Goal: Task Accomplishment & Management: Manage account settings

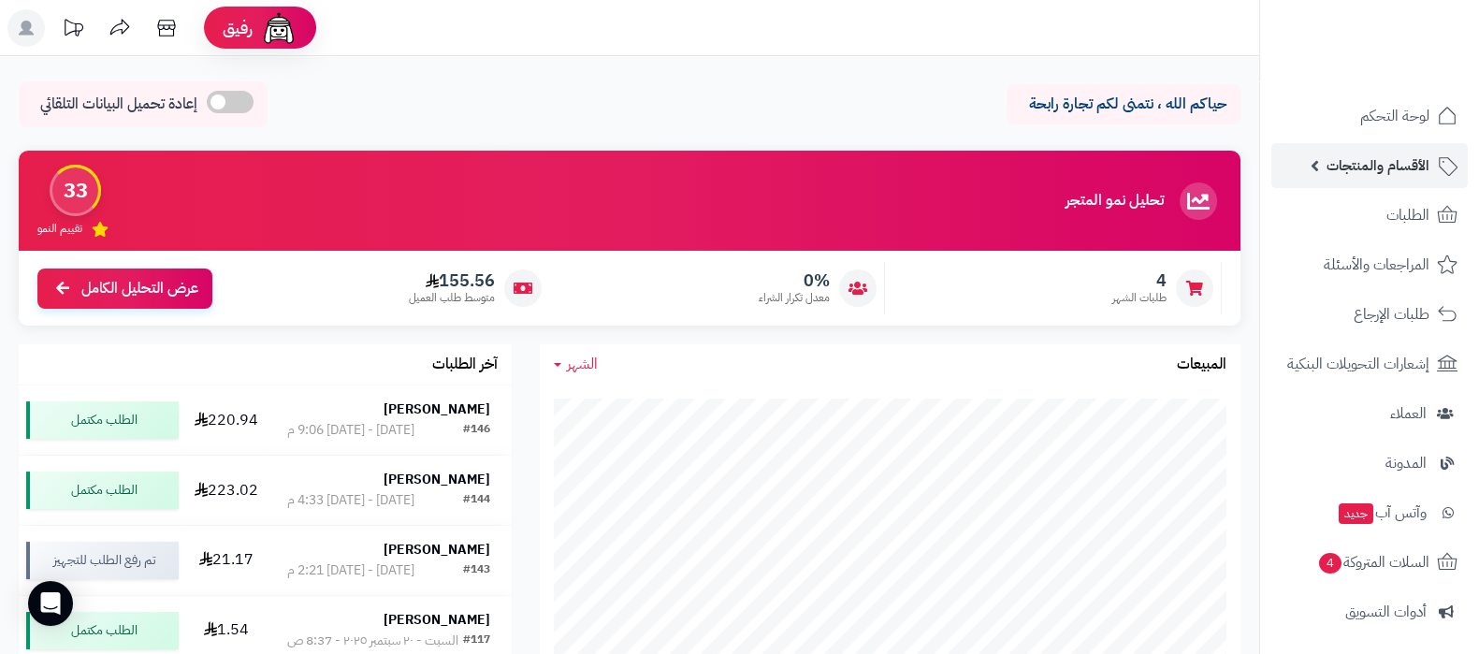
click at [1301, 155] on link "الأقسام والمنتجات" at bounding box center [1370, 165] width 196 height 45
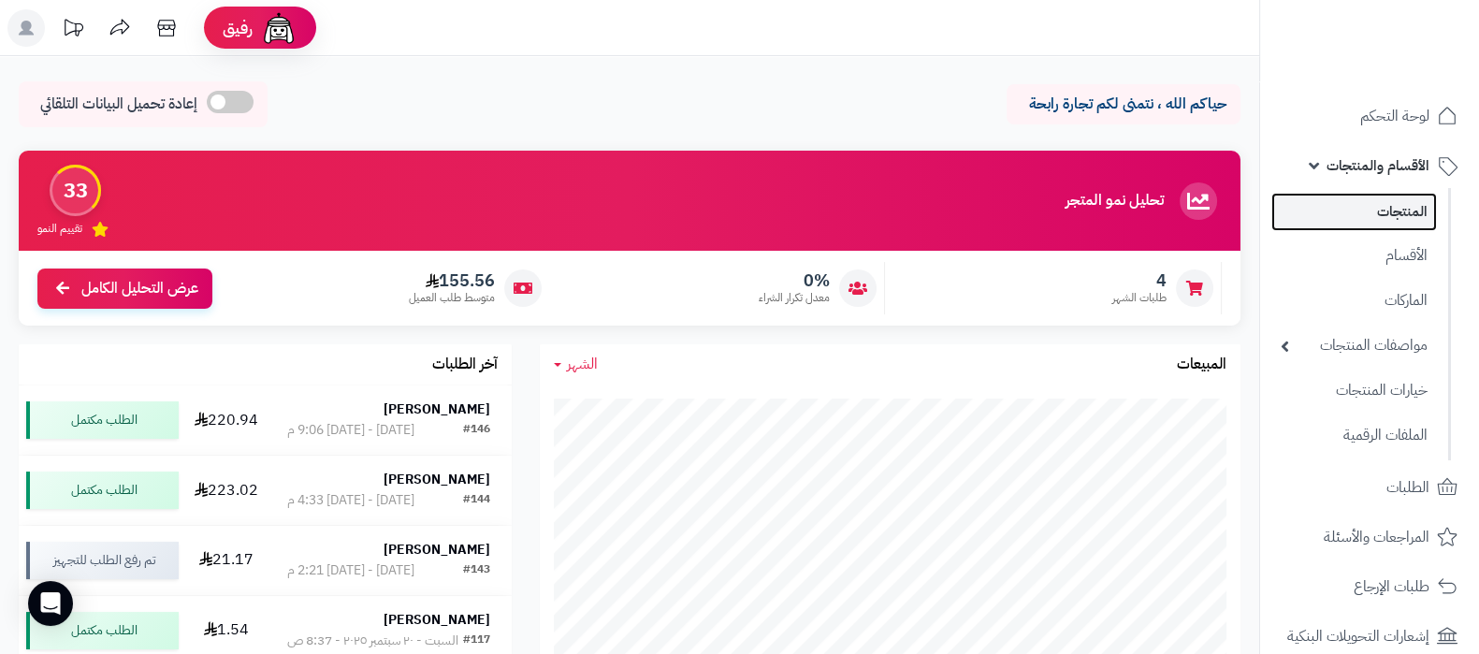
click at [1389, 210] on link "المنتجات" at bounding box center [1355, 212] width 166 height 38
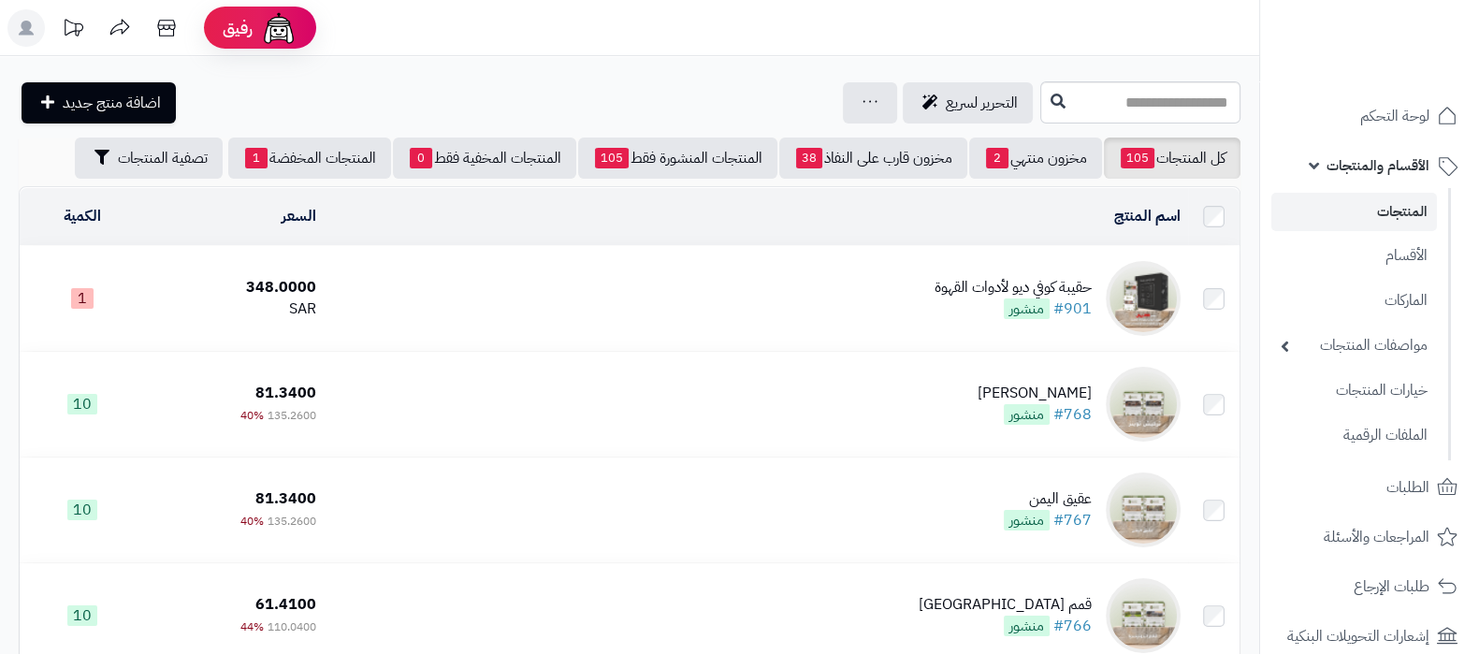
click at [972, 279] on div "حقيبة كوفي ديو لأدوات القهوة" at bounding box center [1013, 288] width 157 height 22
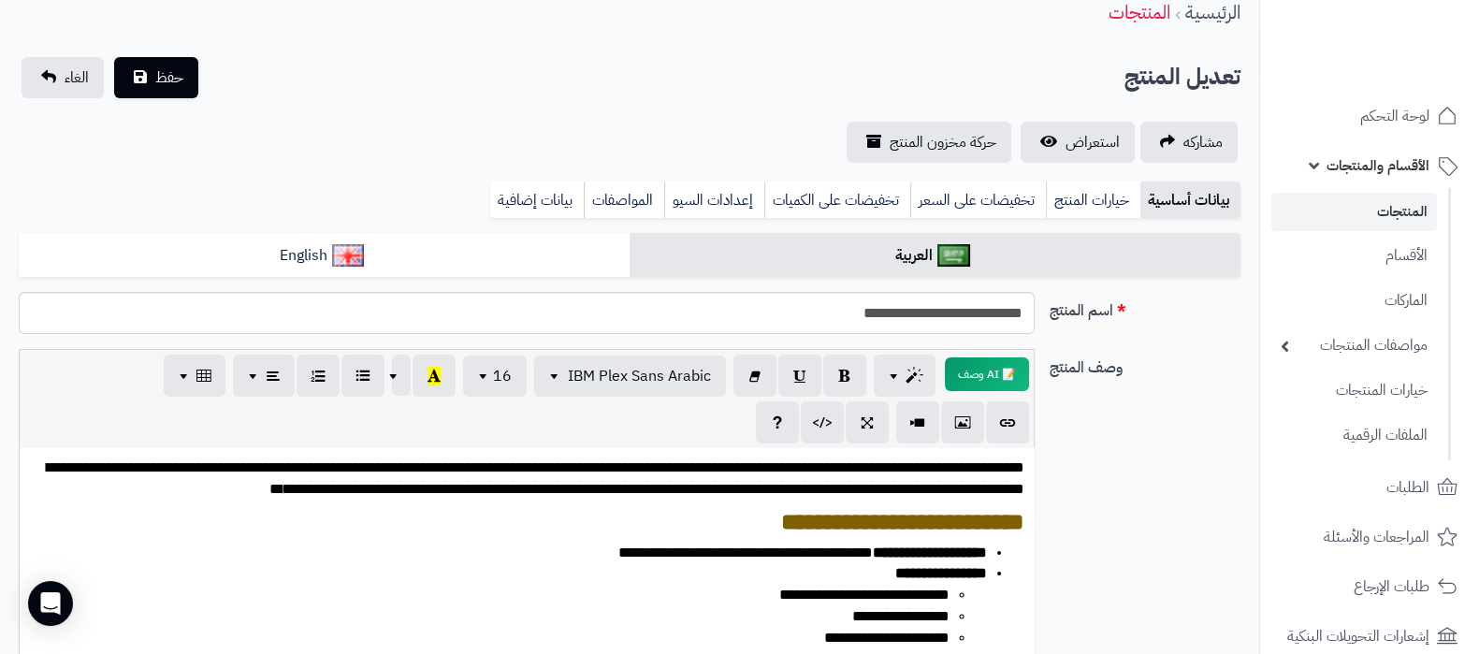
scroll to position [116, 0]
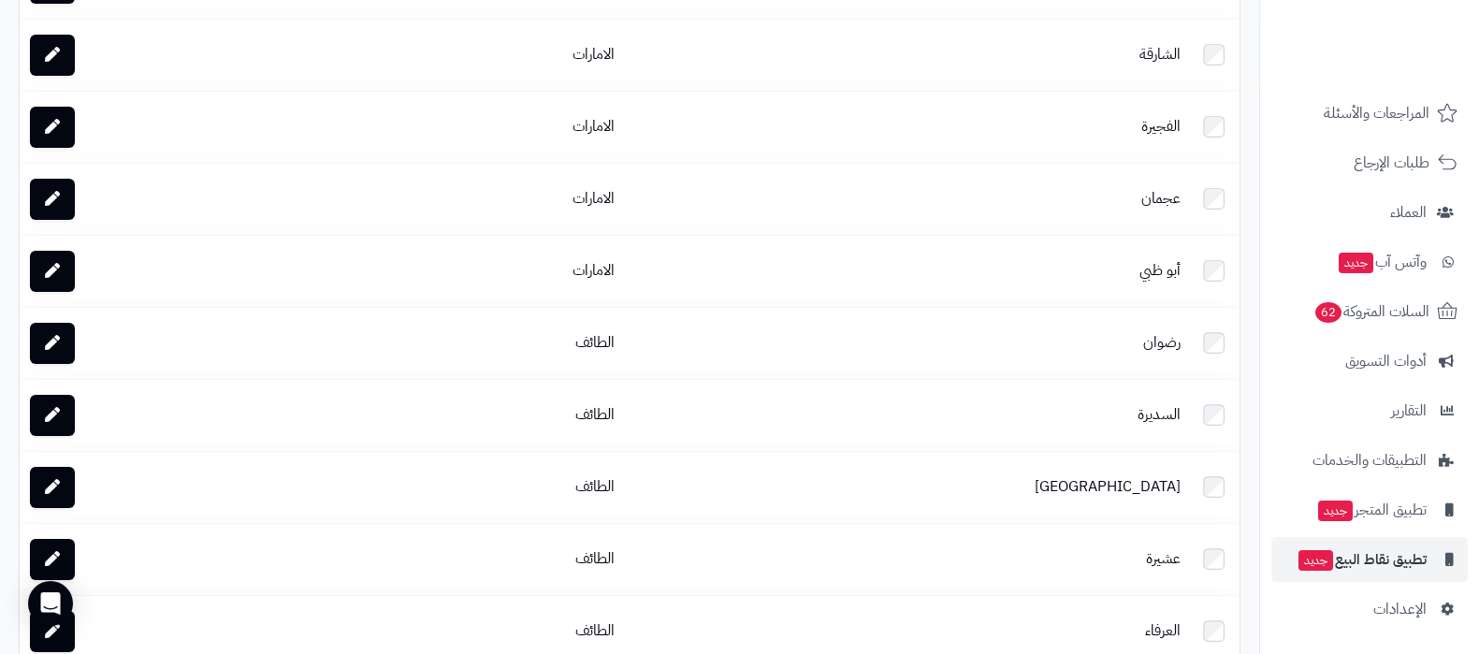
scroll to position [467, 0]
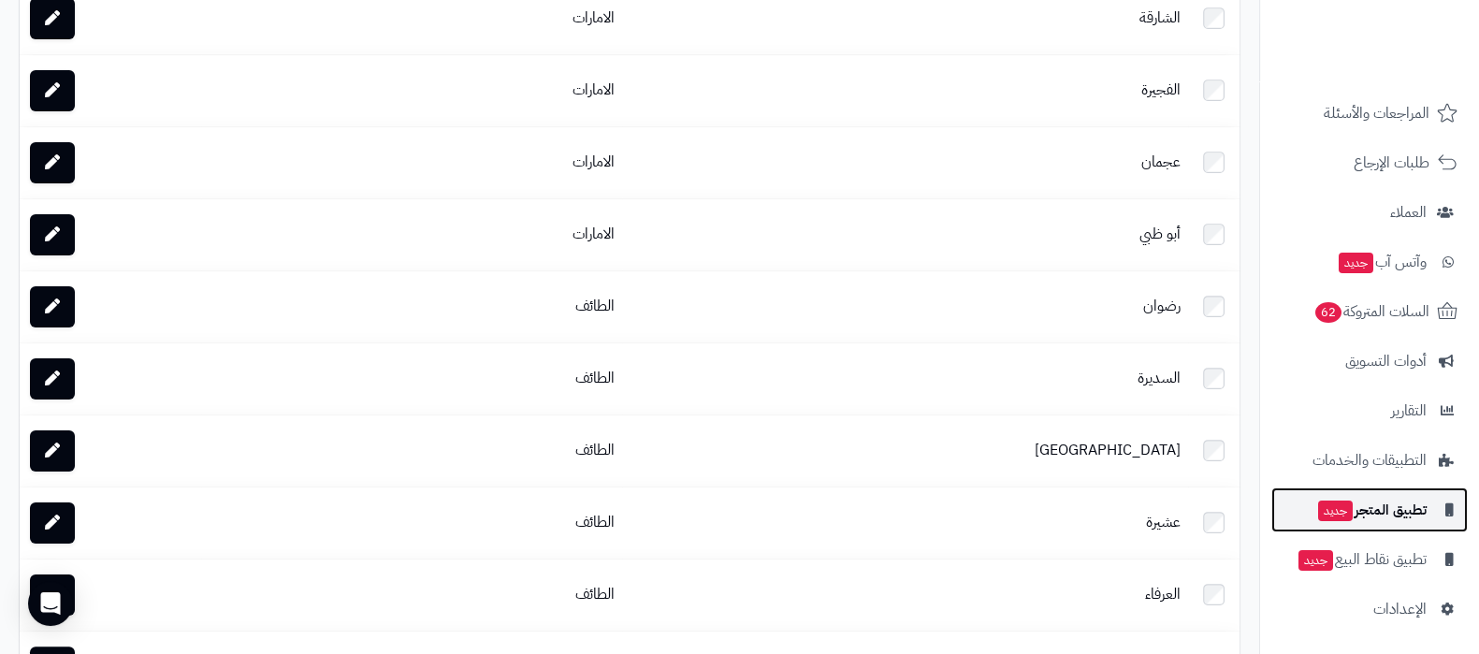
click at [1386, 514] on span "تطبيق المتجر جديد" at bounding box center [1371, 510] width 110 height 26
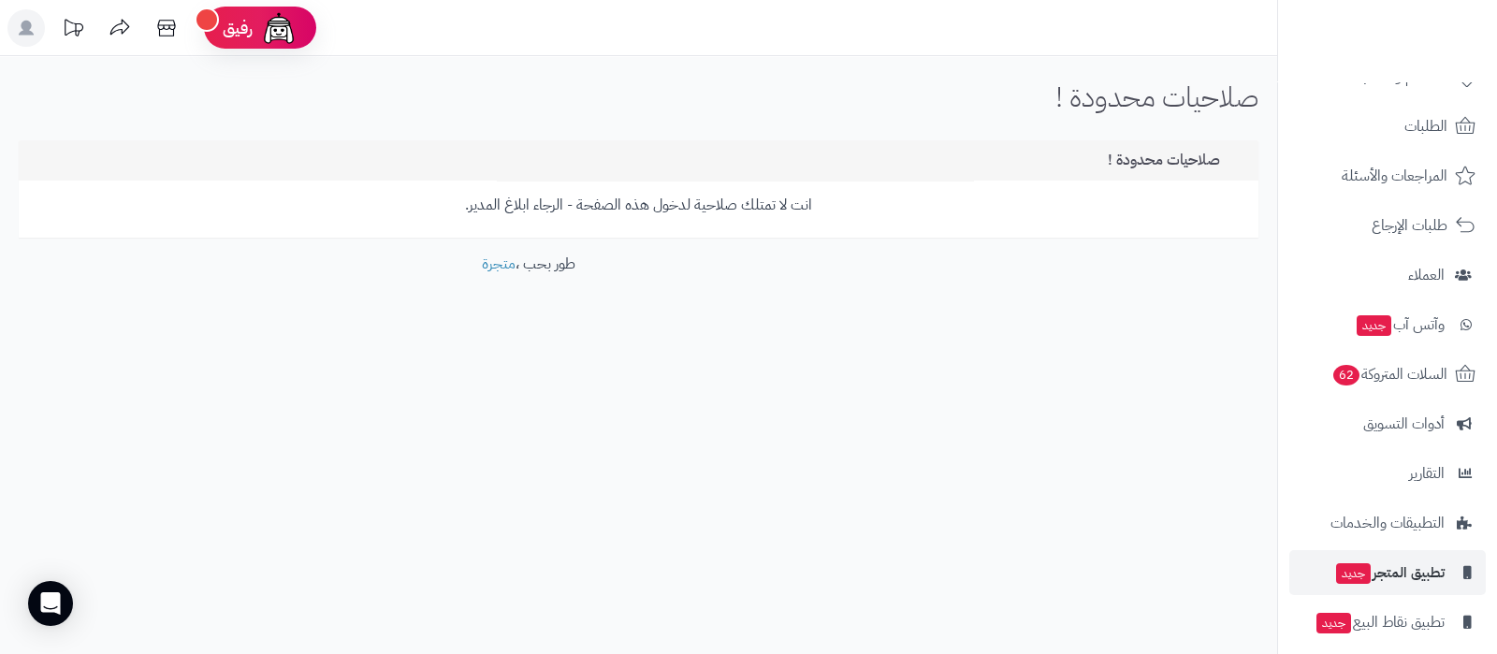
scroll to position [152, 0]
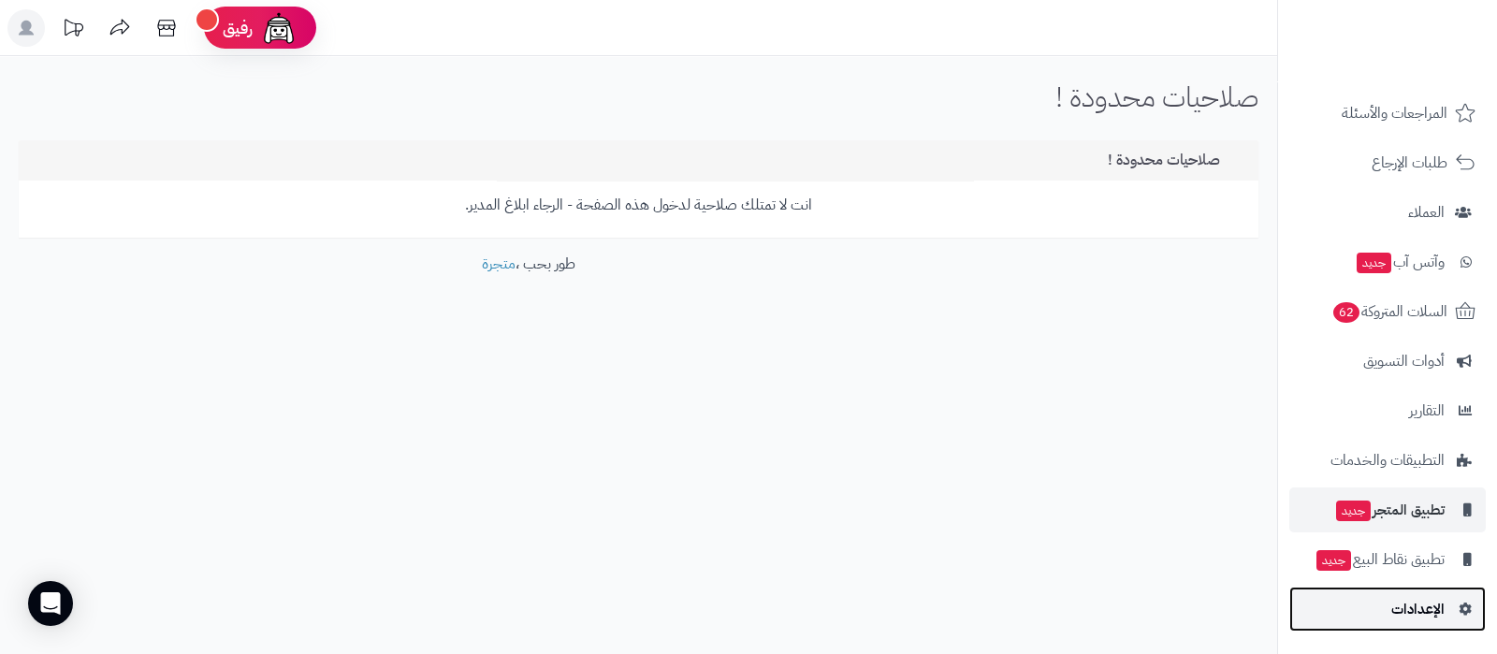
click at [1426, 596] on span "الإعدادات" at bounding box center [1417, 609] width 53 height 26
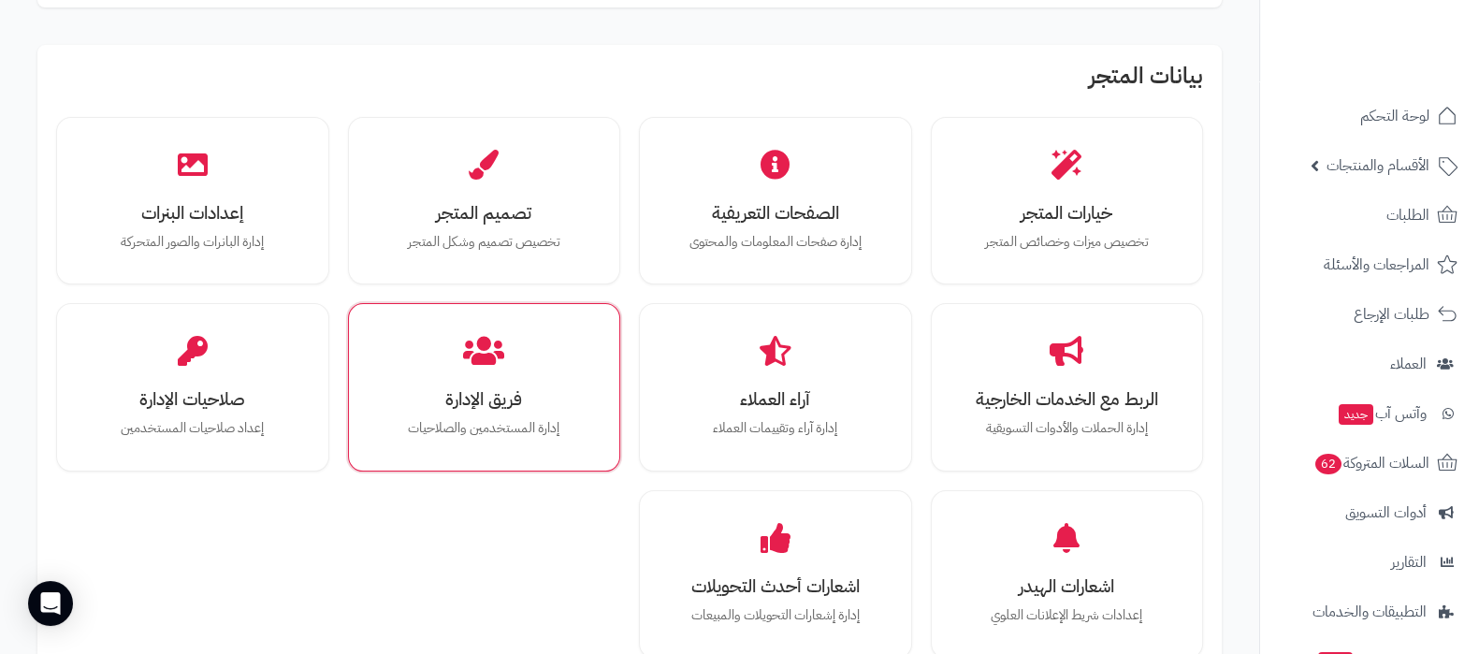
scroll to position [351, 0]
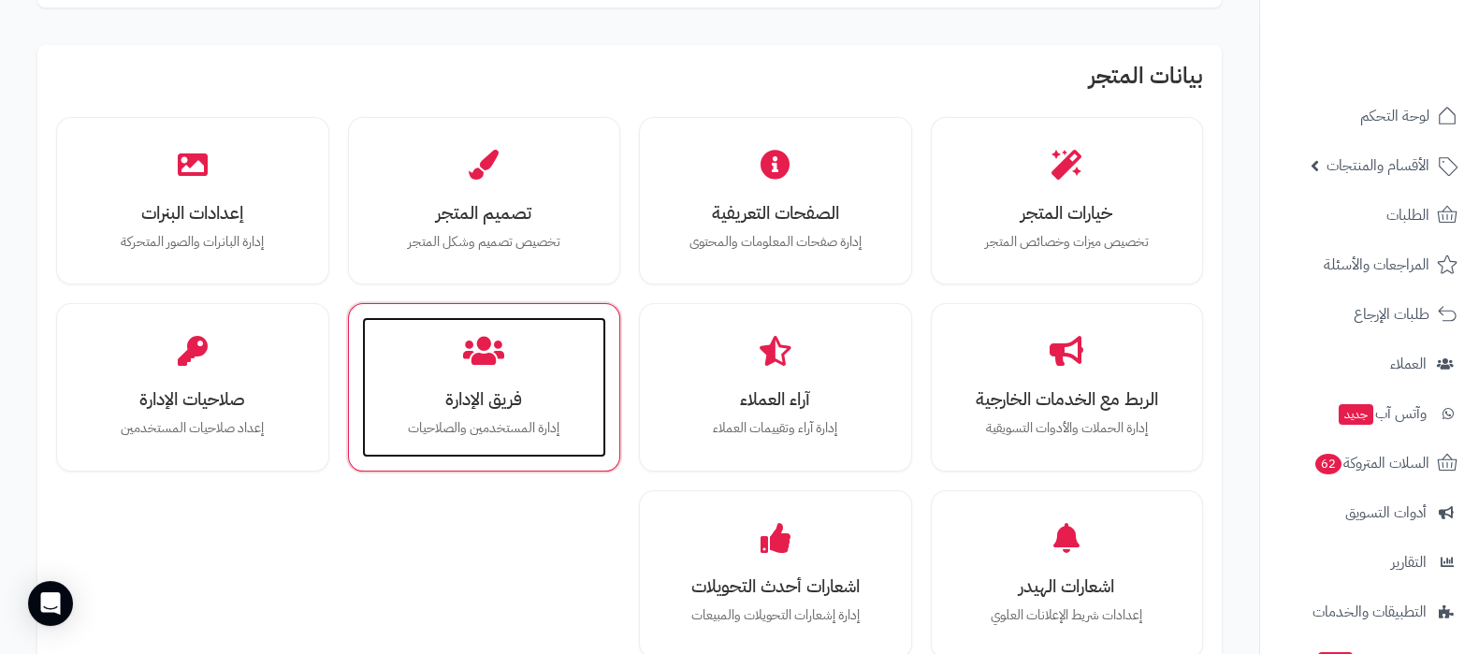
click at [487, 367] on div "فريق الإدارة إدارة المستخدمين والصلاحيات" at bounding box center [484, 387] width 245 height 140
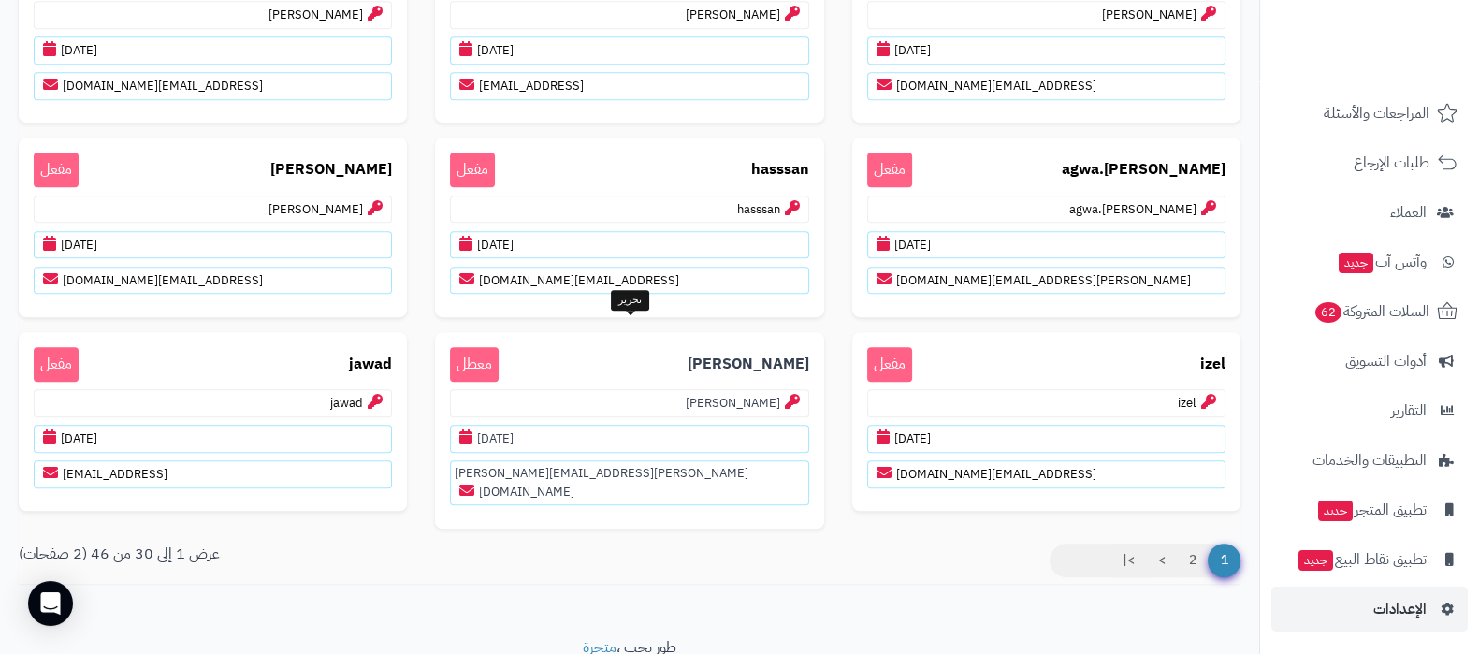
scroll to position [1599, 0]
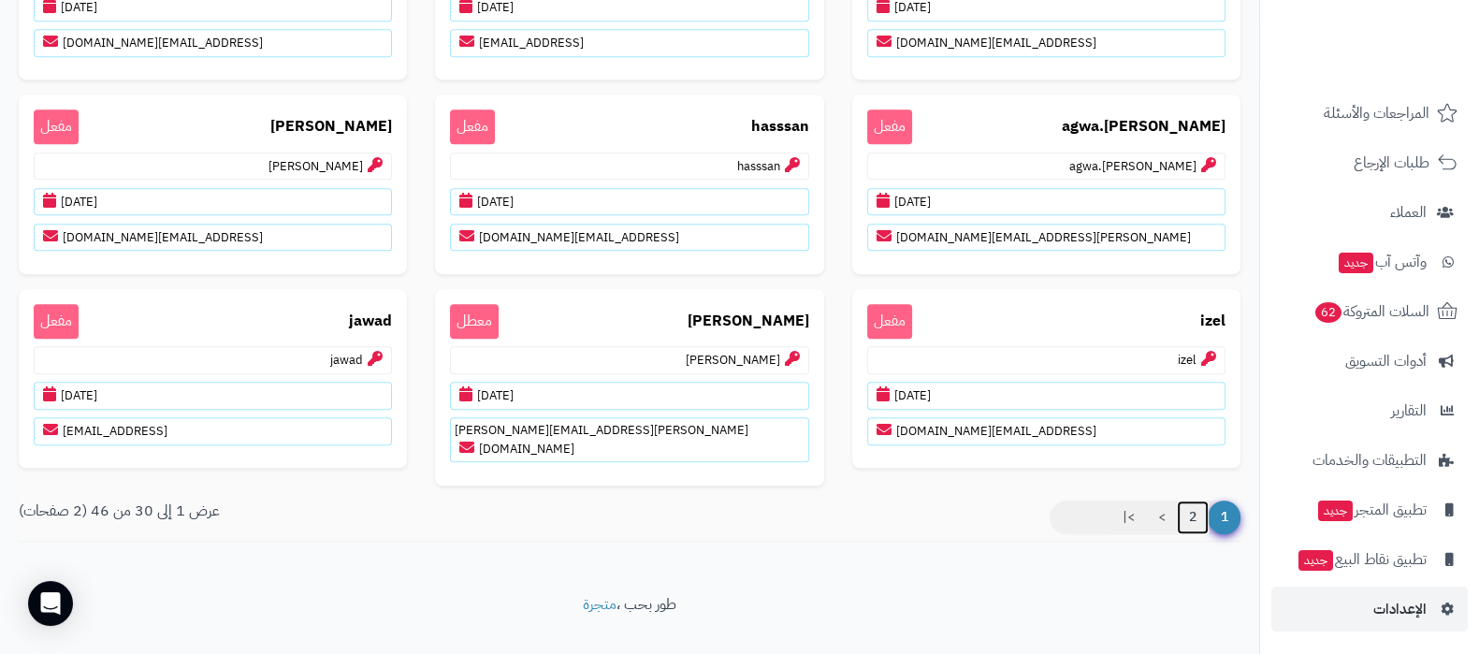
click at [1197, 501] on link "2" at bounding box center [1193, 518] width 32 height 34
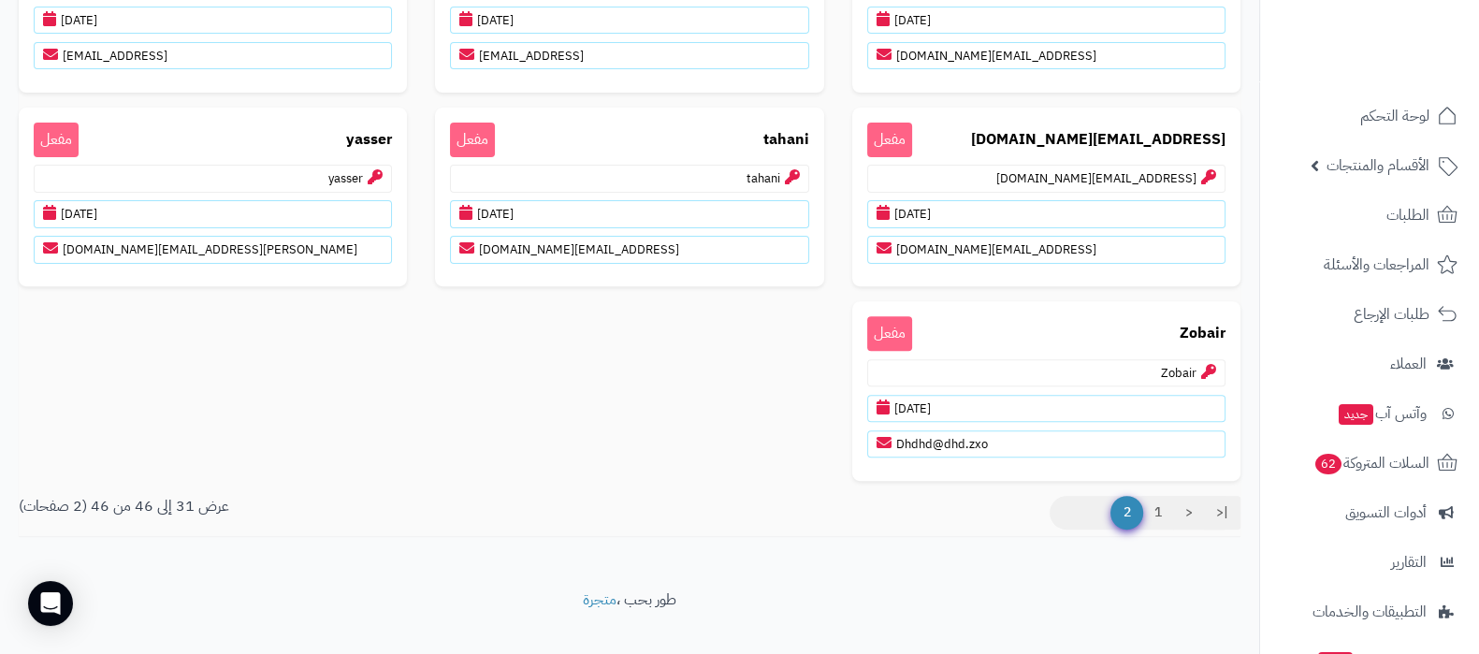
scroll to position [828, 0]
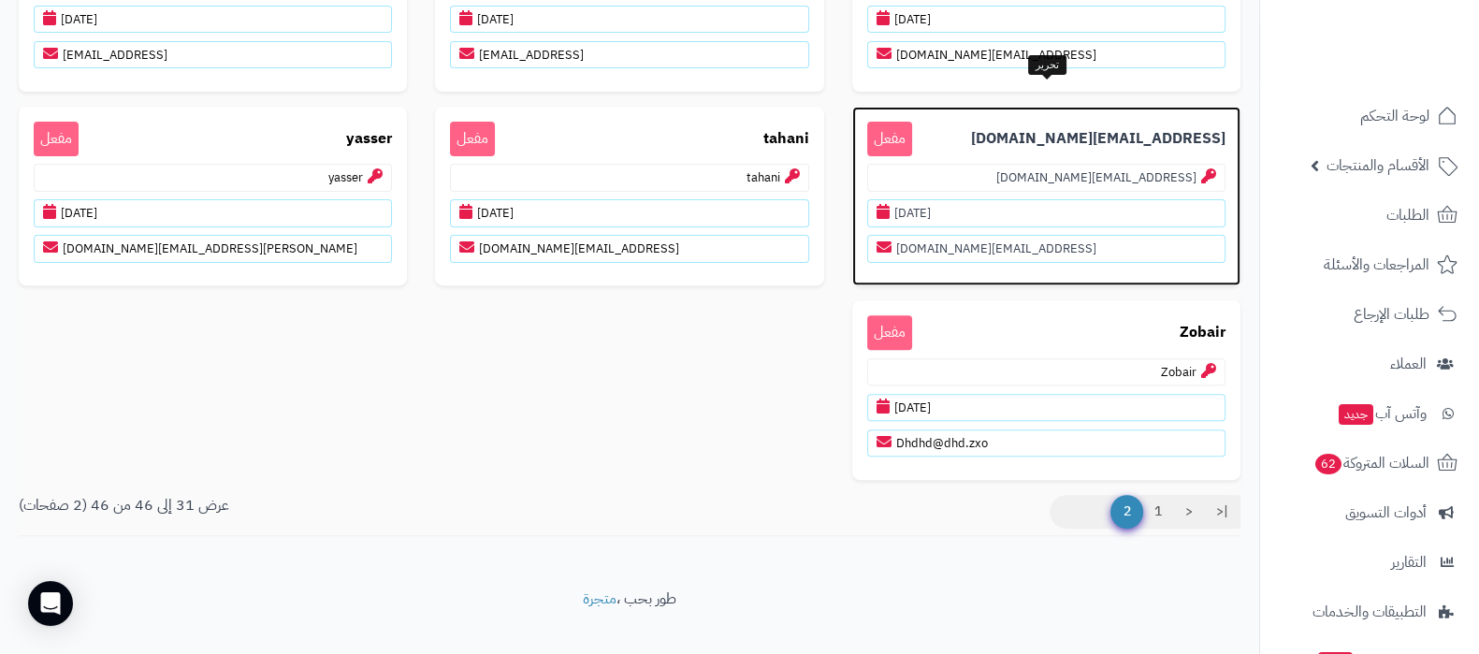
click at [1130, 128] on b "support@matjrah.com" at bounding box center [1098, 139] width 255 height 22
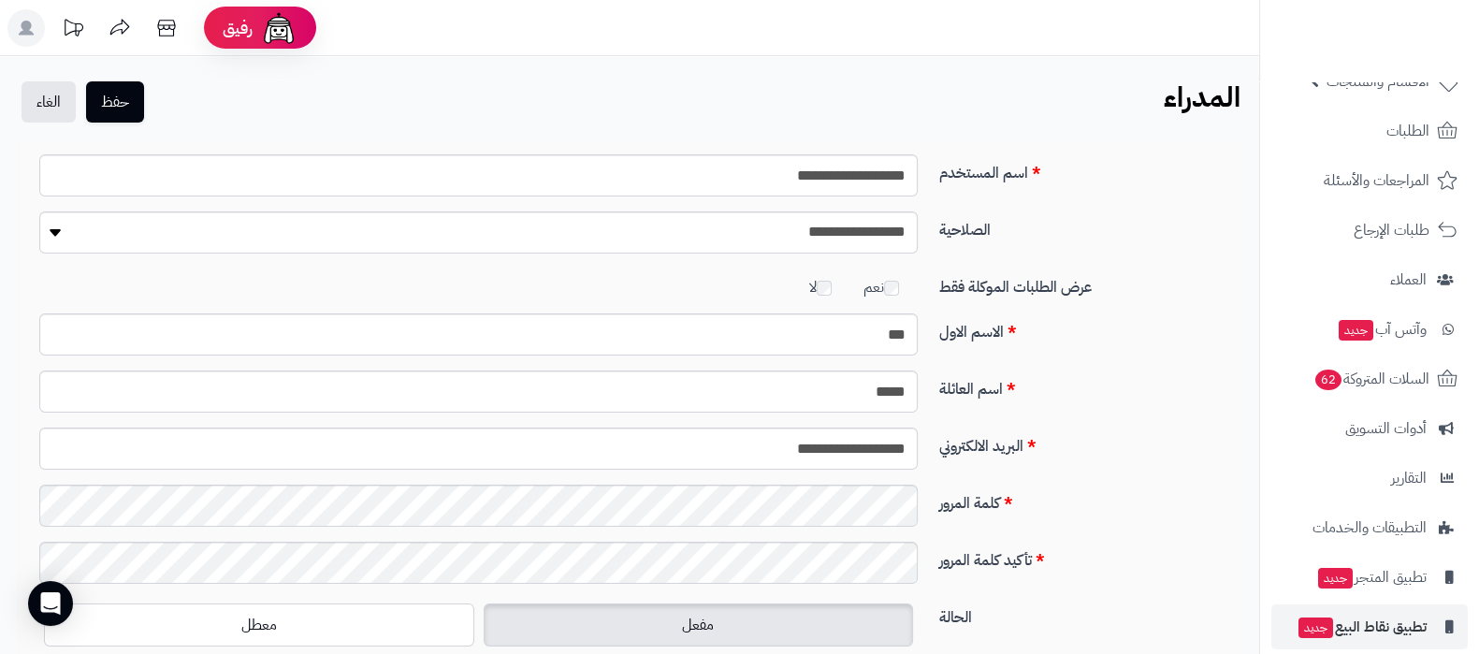
scroll to position [152, 0]
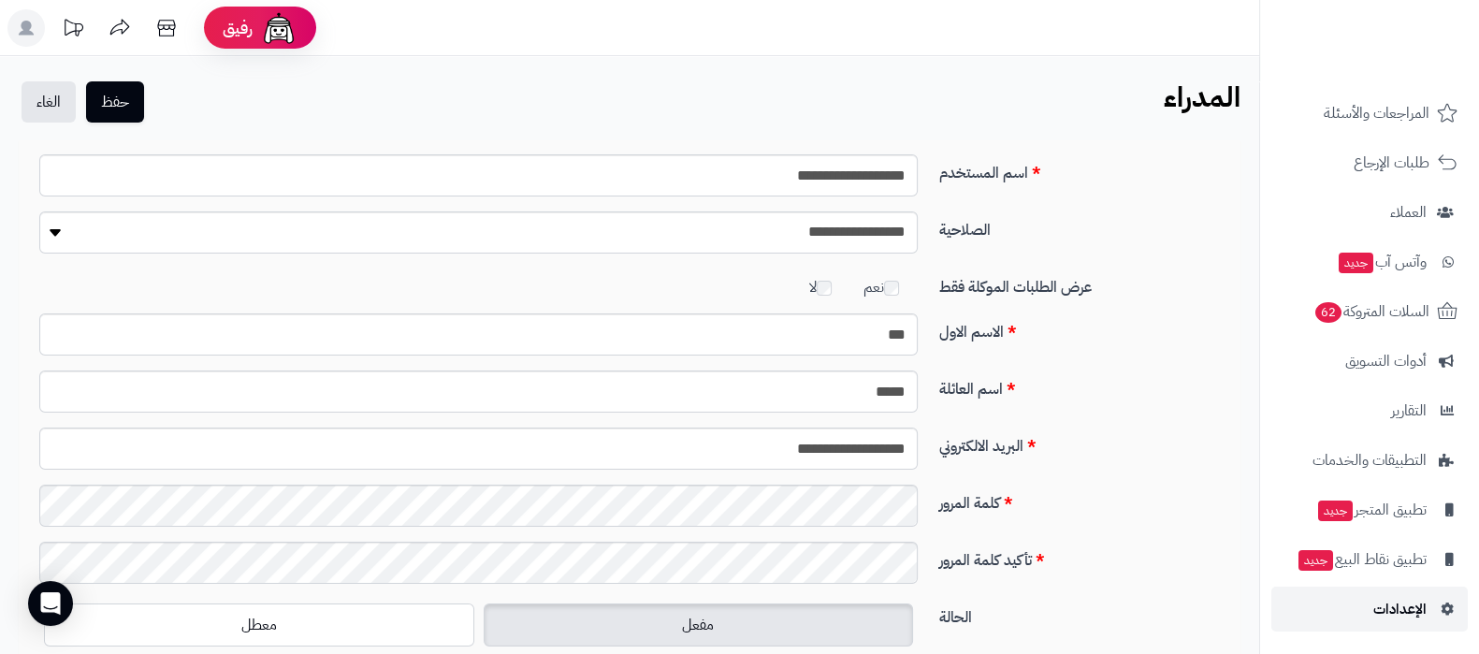
click at [1392, 605] on span "الإعدادات" at bounding box center [1400, 609] width 53 height 26
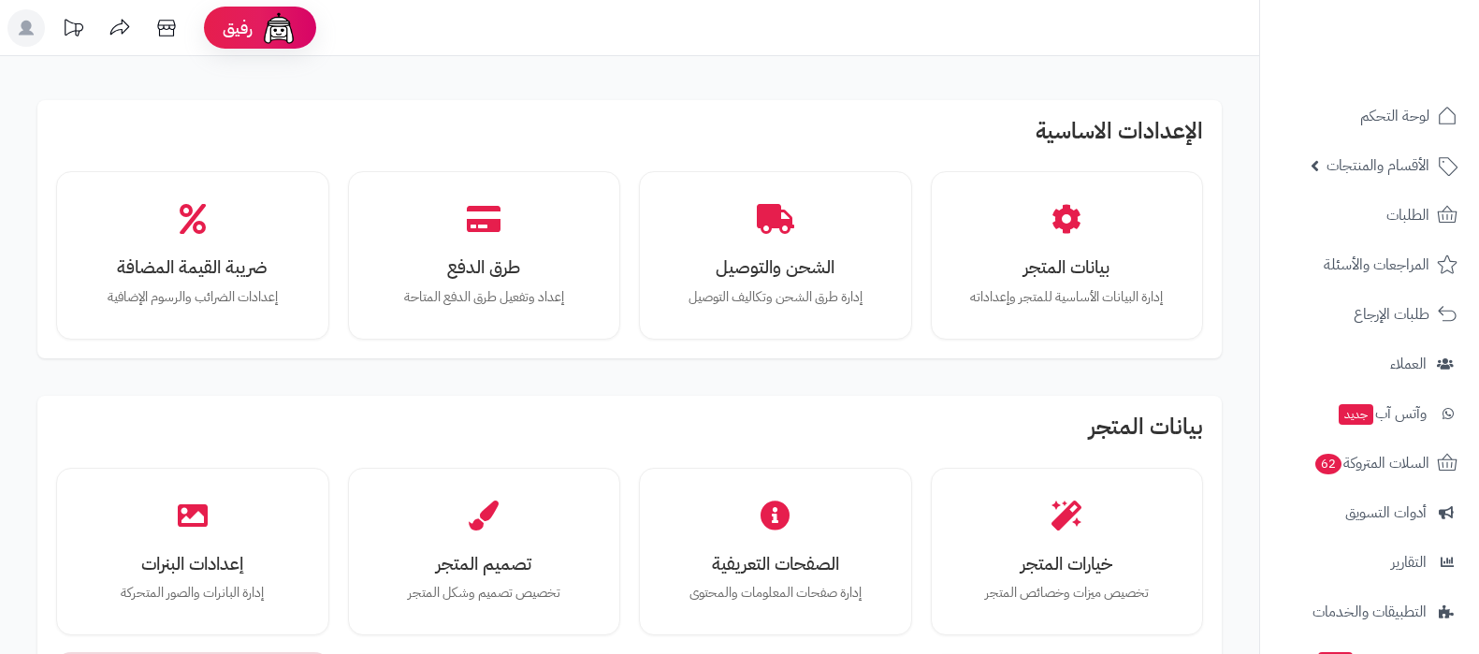
scroll to position [351, 0]
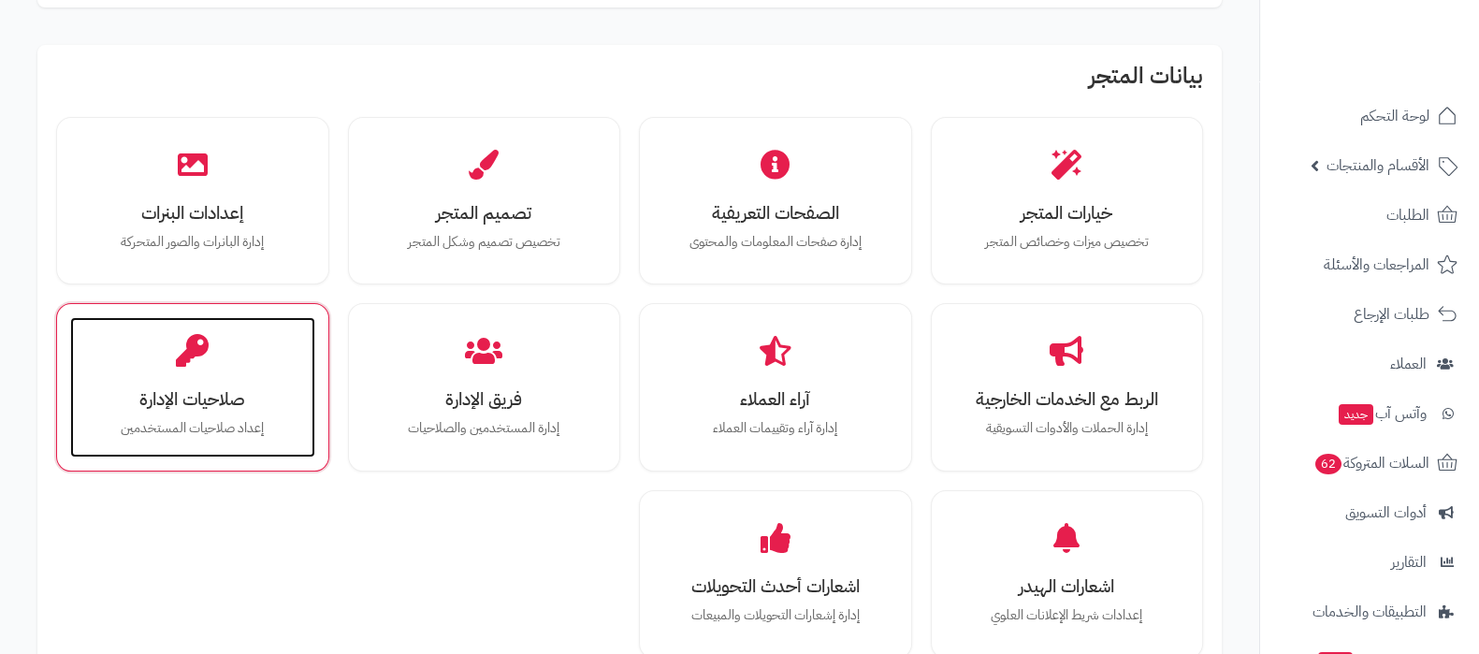
click at [218, 401] on h3 "صلاحيات الإدارة" at bounding box center [193, 399] width 208 height 20
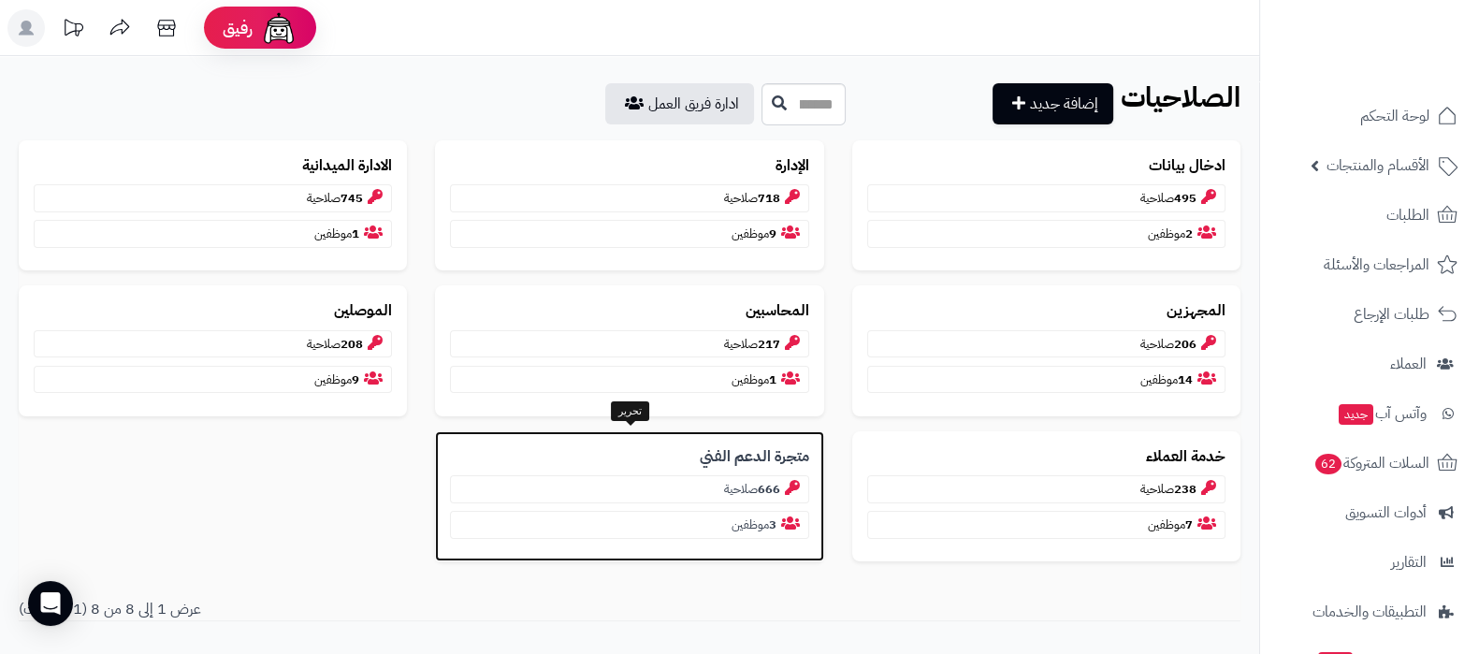
click at [753, 448] on b "متجرة الدعم الفني" at bounding box center [754, 457] width 109 height 22
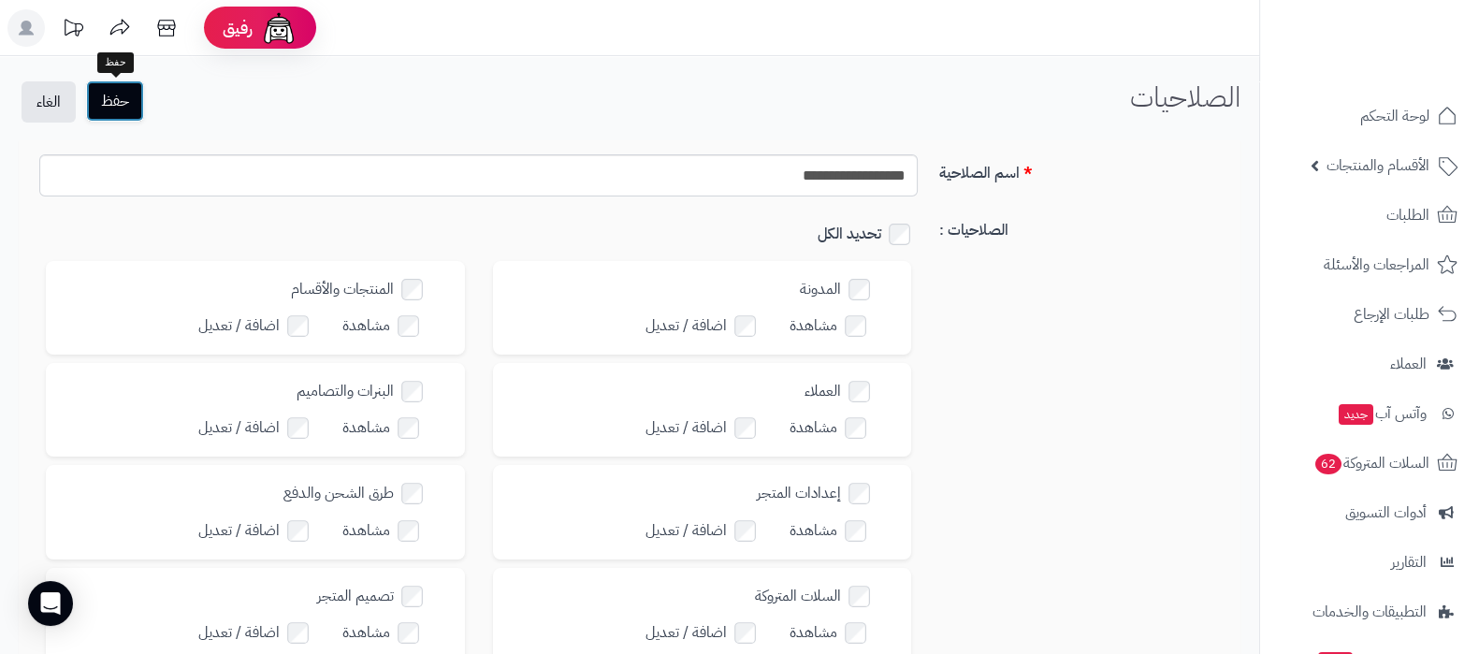
click at [138, 97] on button "حفظ" at bounding box center [115, 100] width 58 height 41
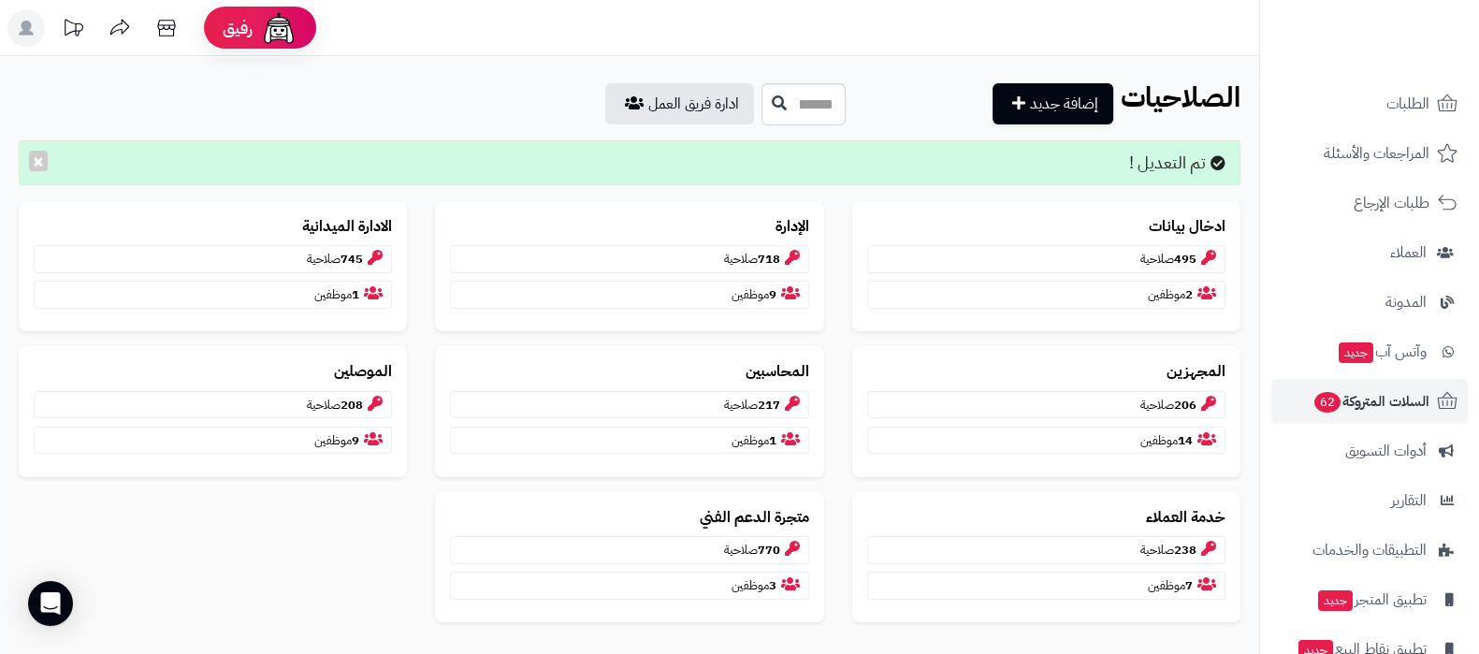
scroll to position [201, 0]
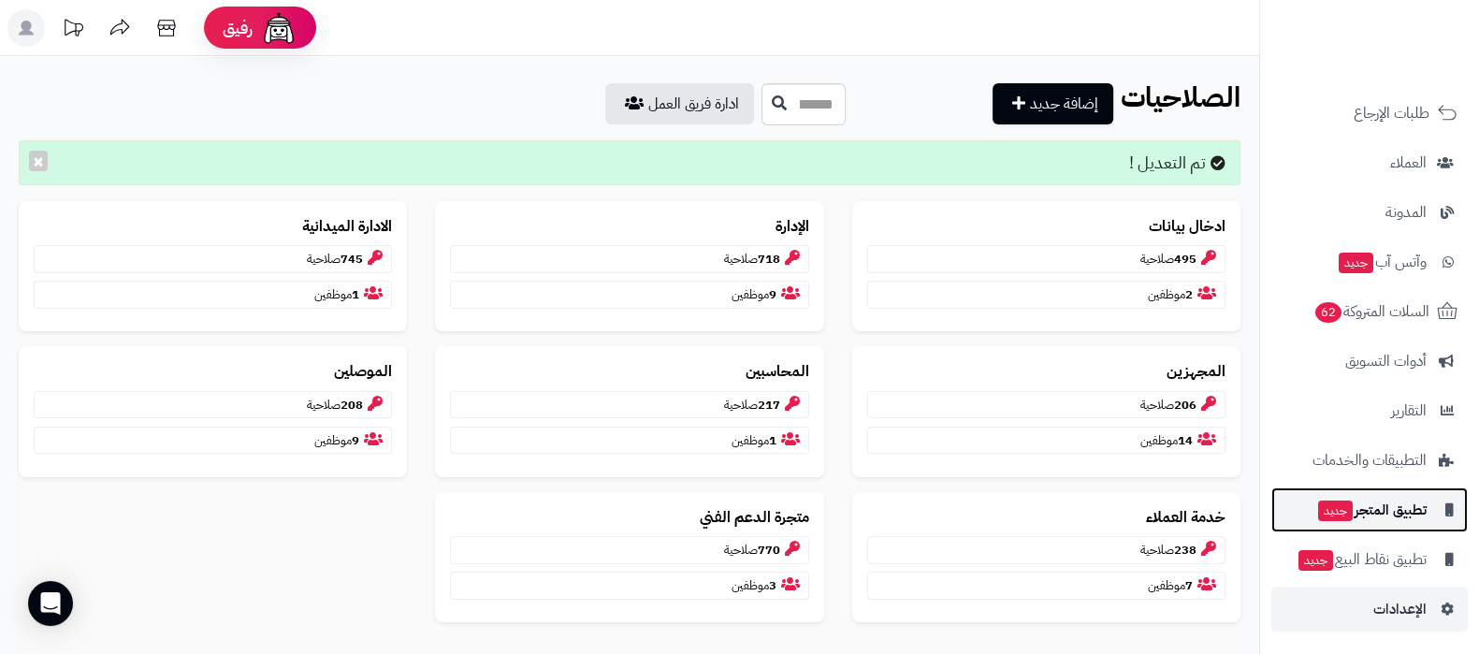
click at [1382, 512] on span "تطبيق المتجر جديد" at bounding box center [1371, 510] width 110 height 26
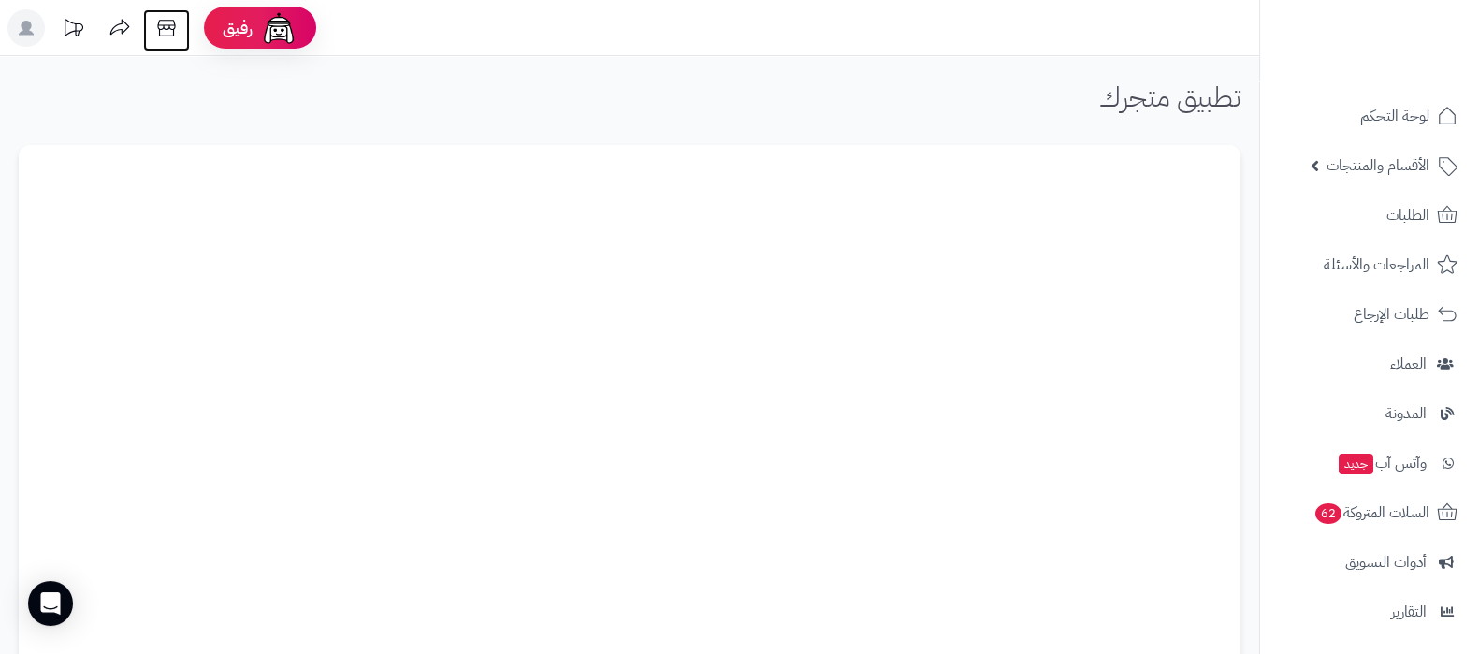
click at [157, 29] on icon at bounding box center [166, 27] width 37 height 37
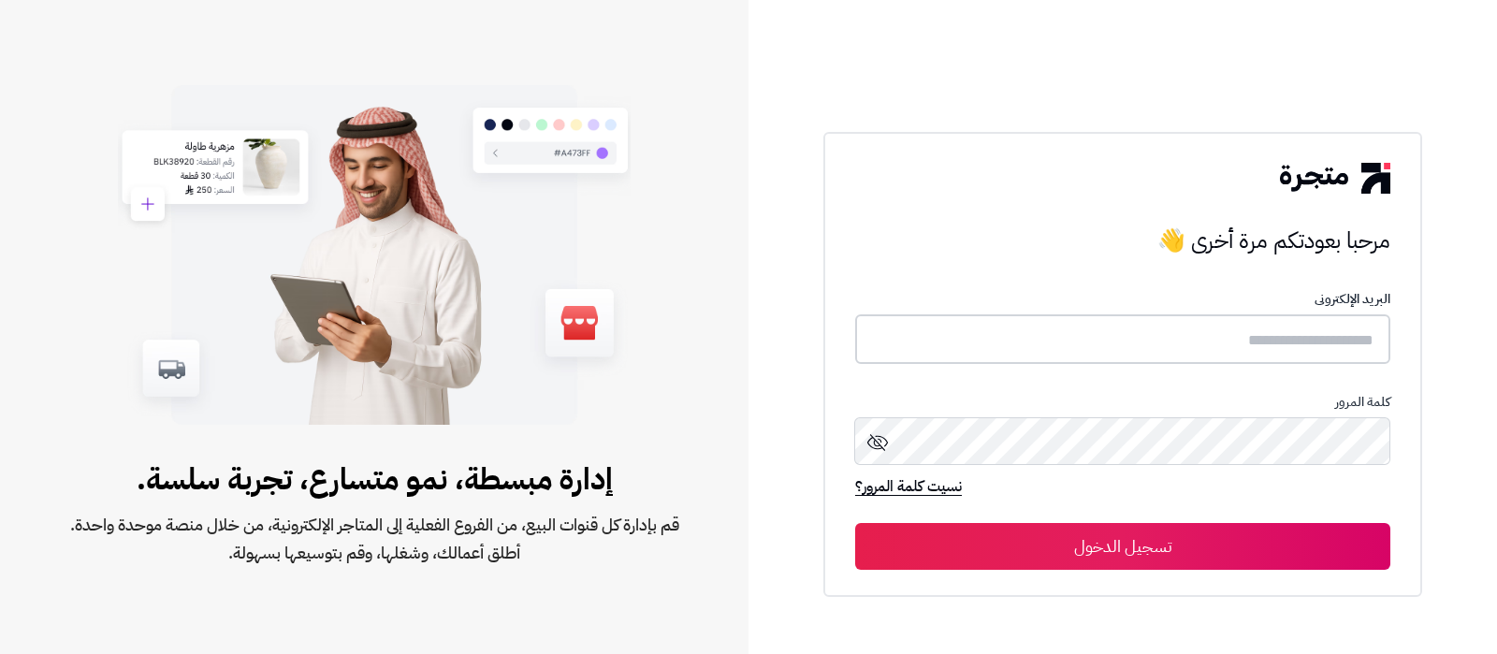
type input "**********"
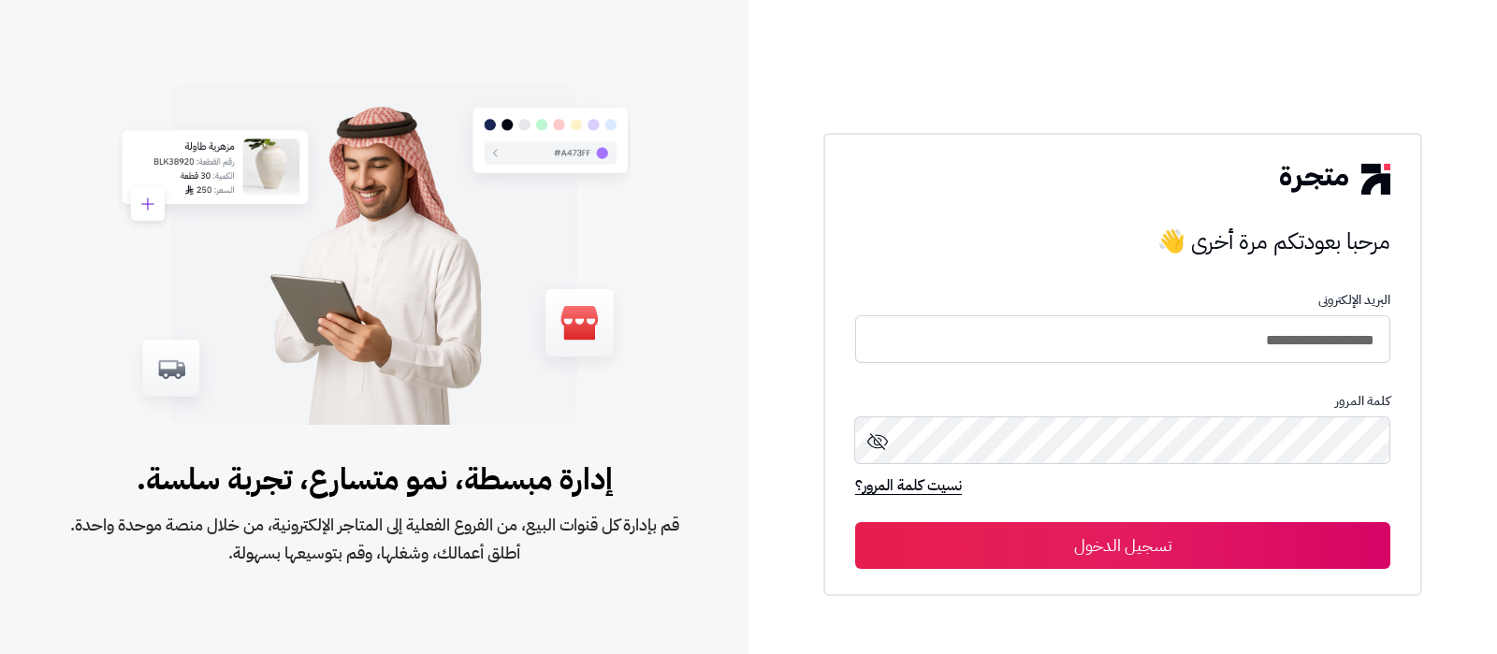
click at [1162, 542] on button "تسجيل الدخول" at bounding box center [1122, 545] width 535 height 47
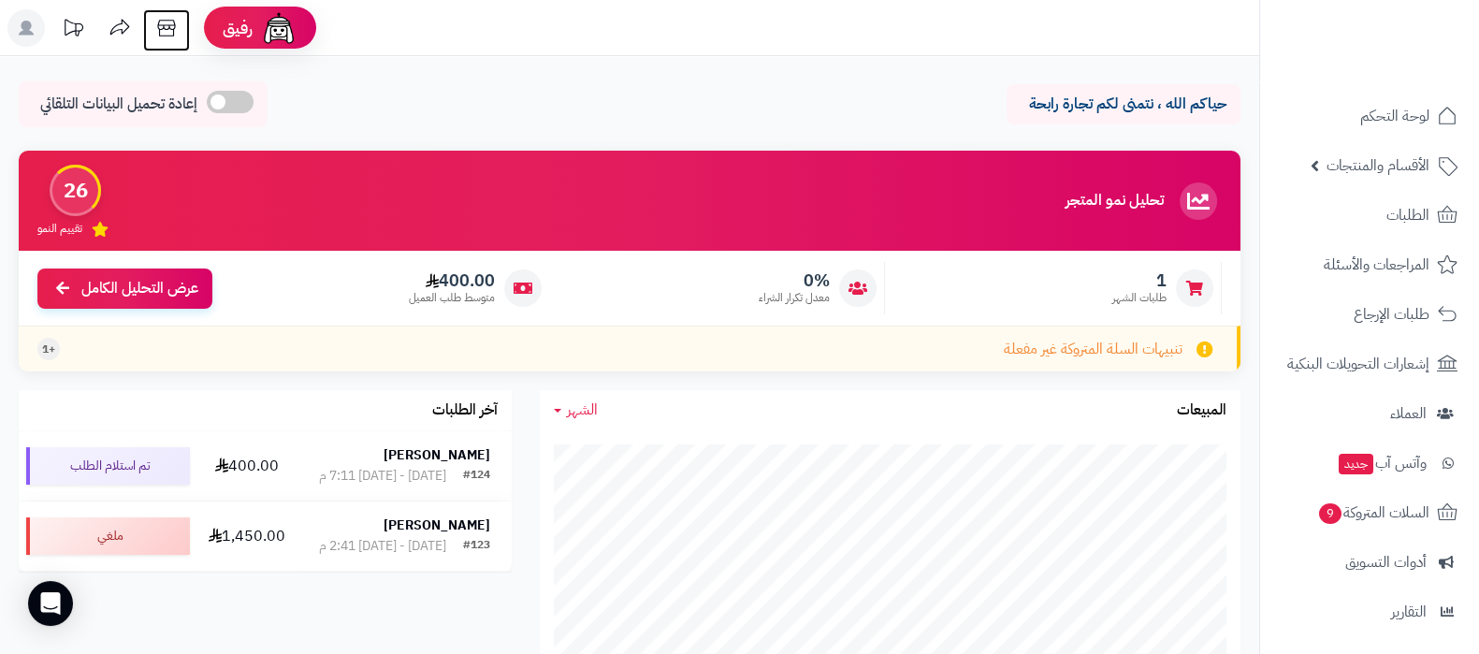
click at [154, 30] on icon at bounding box center [166, 27] width 37 height 37
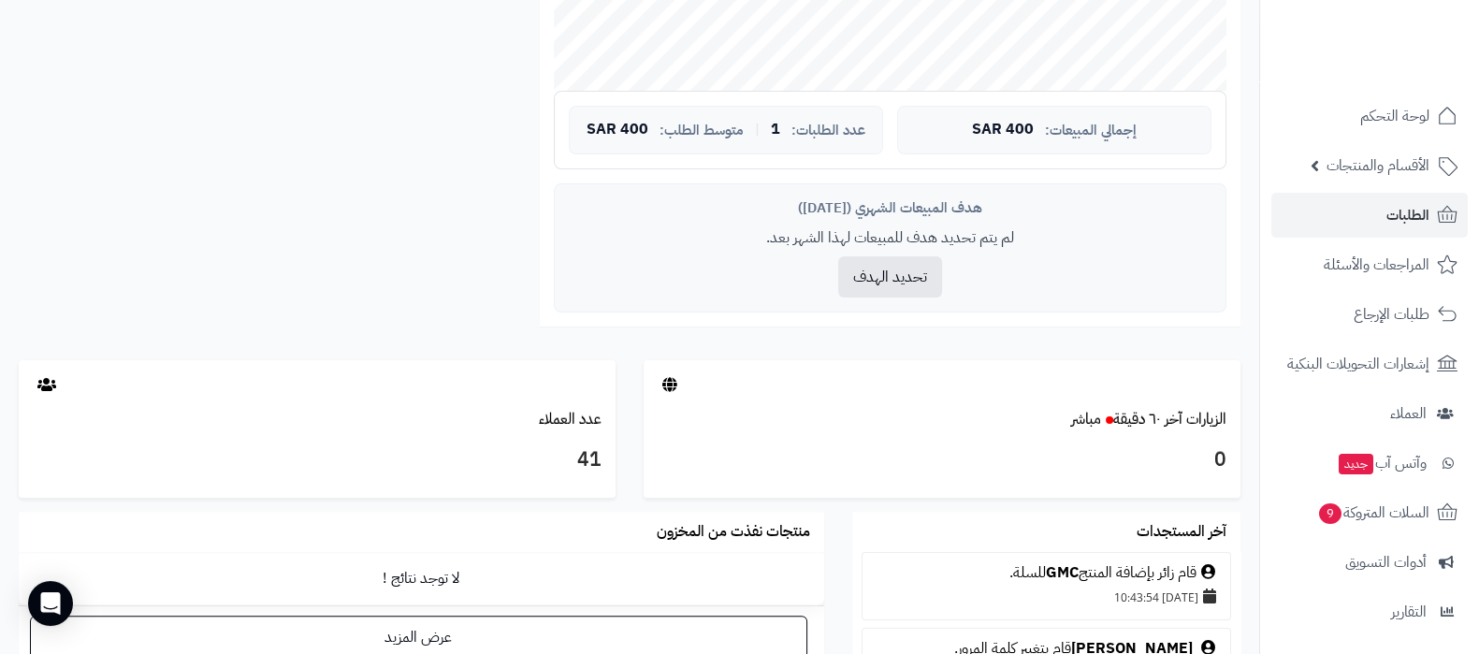
scroll to position [519, 0]
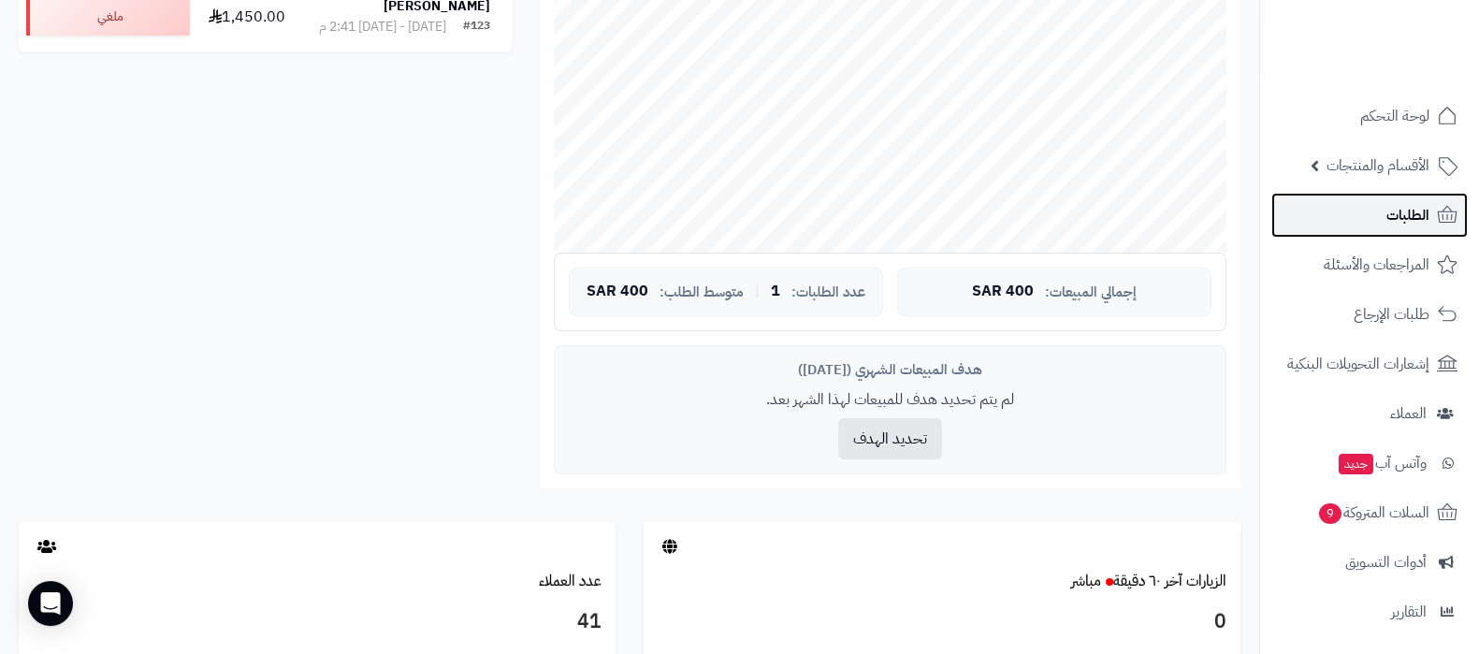
click at [1387, 223] on span "الطلبات" at bounding box center [1408, 215] width 43 height 26
